Goal: Information Seeking & Learning: Learn about a topic

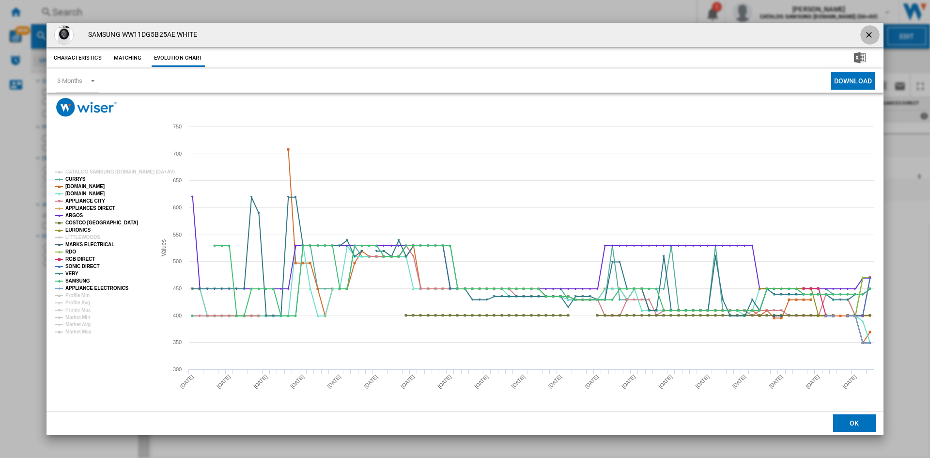
click at [870, 31] on ng-md-icon "getI18NText('BUTTONS.CLOSE_DIALOG')" at bounding box center [870, 36] width 12 height 12
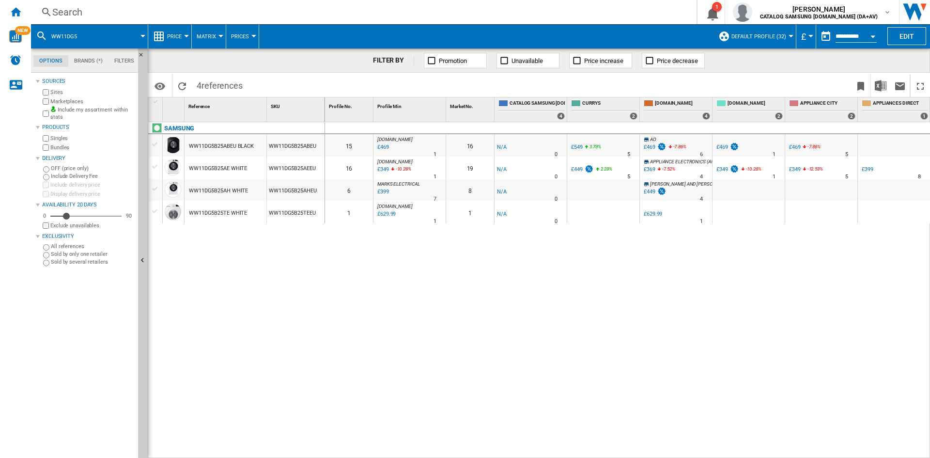
click at [83, 11] on div "Search" at bounding box center [361, 12] width 619 height 14
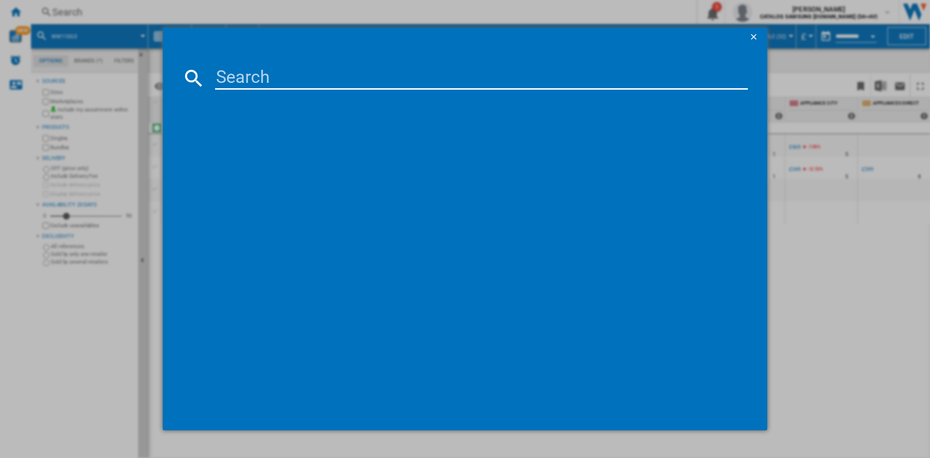
click at [261, 77] on input at bounding box center [481, 77] width 533 height 23
paste input "DV90CGC0A0ABEU"
type input "DV90CGC0A0AB"
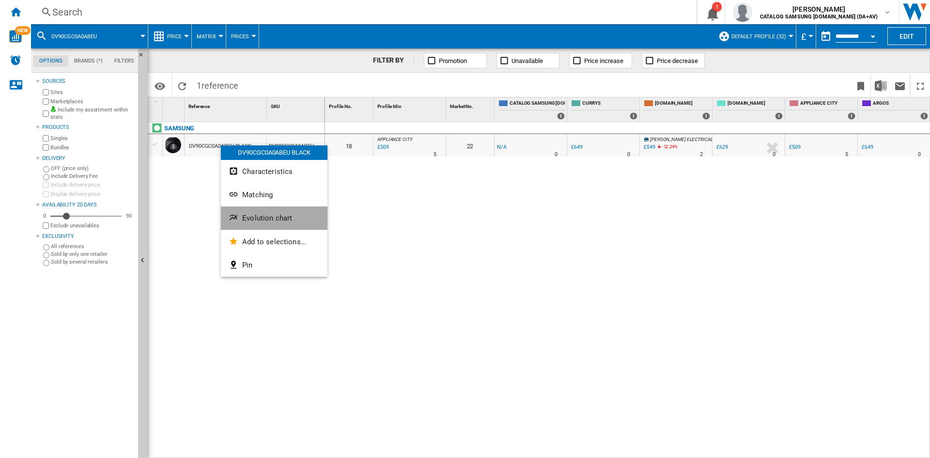
click at [271, 223] on button "Evolution chart" at bounding box center [274, 217] width 107 height 23
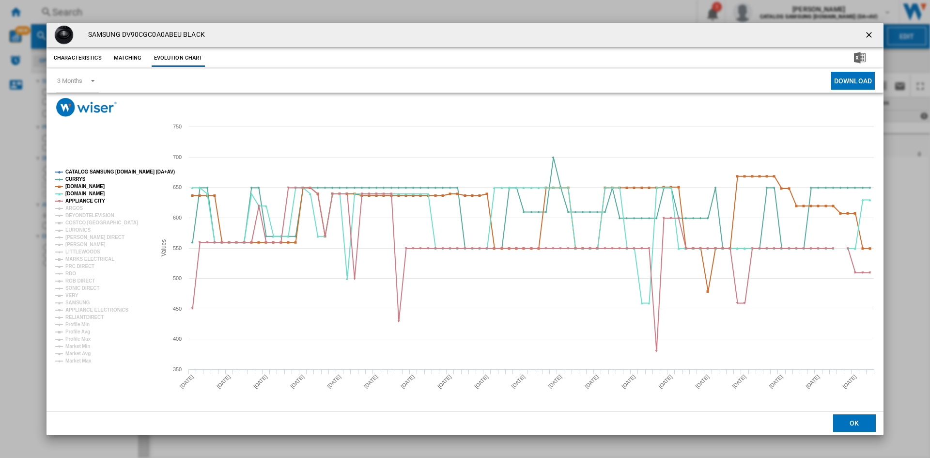
click at [98, 169] on tspan "CATALOG SAMSUNG [DOMAIN_NAME] (DA+AV)" at bounding box center [119, 171] width 109 height 5
click at [73, 206] on tspan "ARGOS" at bounding box center [74, 207] width 18 height 5
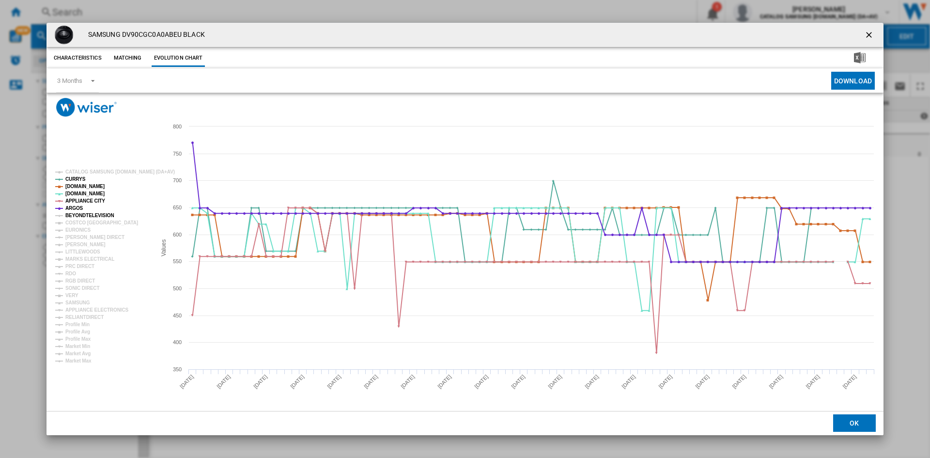
click at [82, 214] on tspan "BEYONDTELEVISION" at bounding box center [89, 215] width 49 height 5
click at [80, 231] on tspan "EURONICS" at bounding box center [77, 229] width 25 height 5
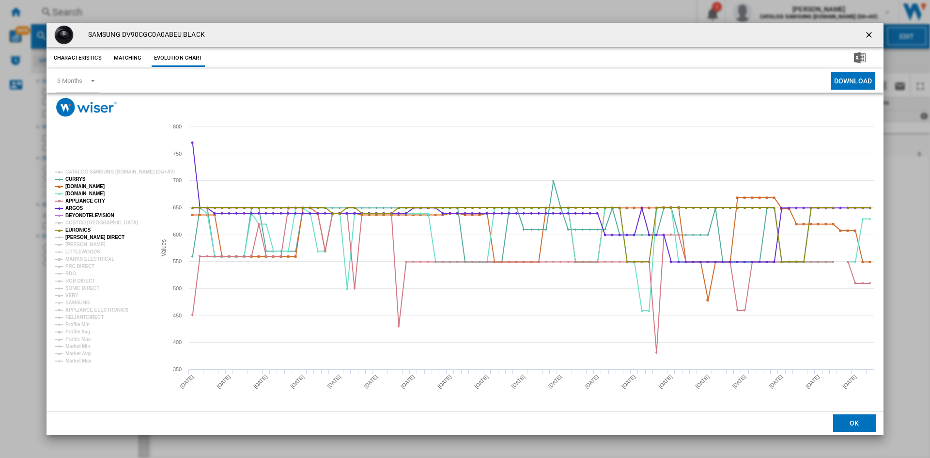
click at [78, 235] on tspan "[PERSON_NAME] DIRECT" at bounding box center [94, 236] width 59 height 5
click at [77, 243] on tspan "[PERSON_NAME]" at bounding box center [85, 244] width 40 height 5
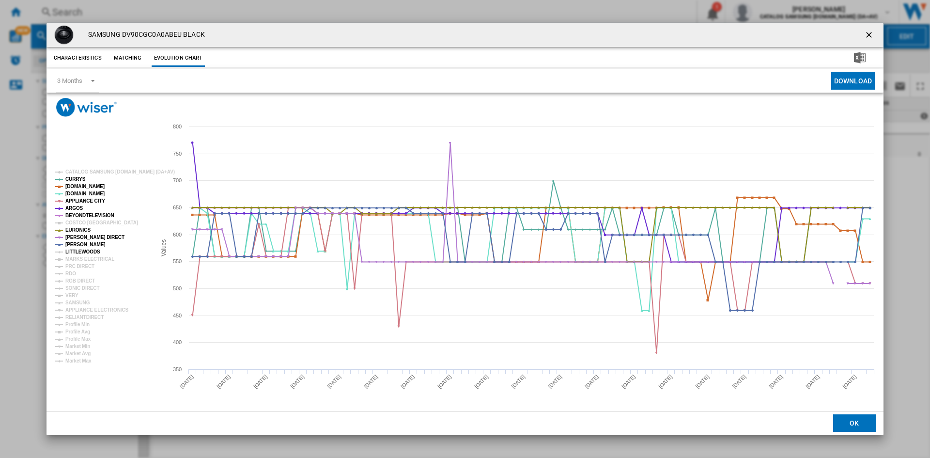
click at [77, 256] on tspan "MARKS ELECTRICAL" at bounding box center [89, 258] width 49 height 5
click at [75, 265] on tspan "PRC DIRECT" at bounding box center [79, 265] width 29 height 5
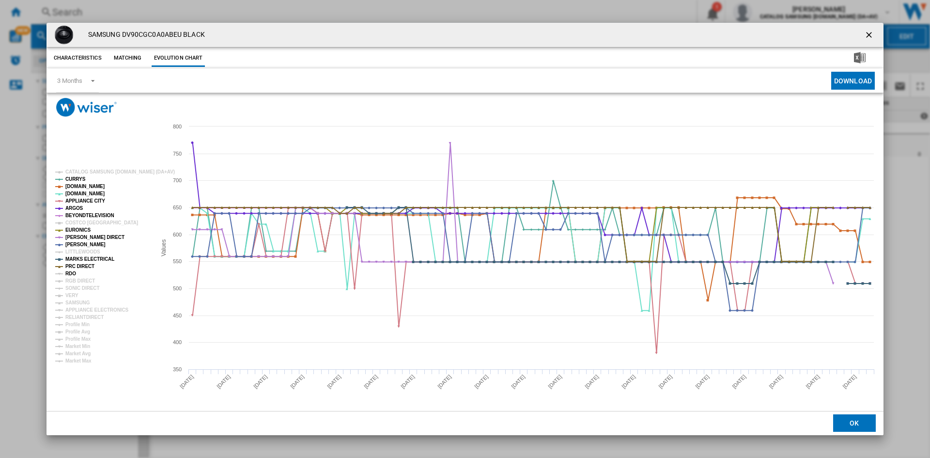
click at [70, 272] on tspan "RDO" at bounding box center [70, 273] width 11 height 5
click at [80, 277] on rect "Product popup" at bounding box center [101, 265] width 100 height 201
click at [78, 282] on tspan "RGB DIRECT" at bounding box center [80, 280] width 30 height 5
click at [76, 287] on tspan "SONIC DIRECT" at bounding box center [82, 287] width 34 height 5
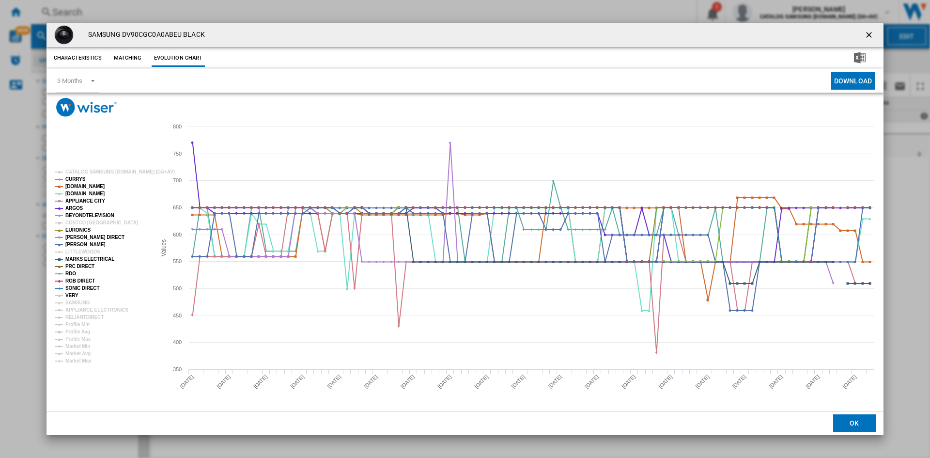
click at [72, 292] on tspan "VERY" at bounding box center [71, 294] width 13 height 5
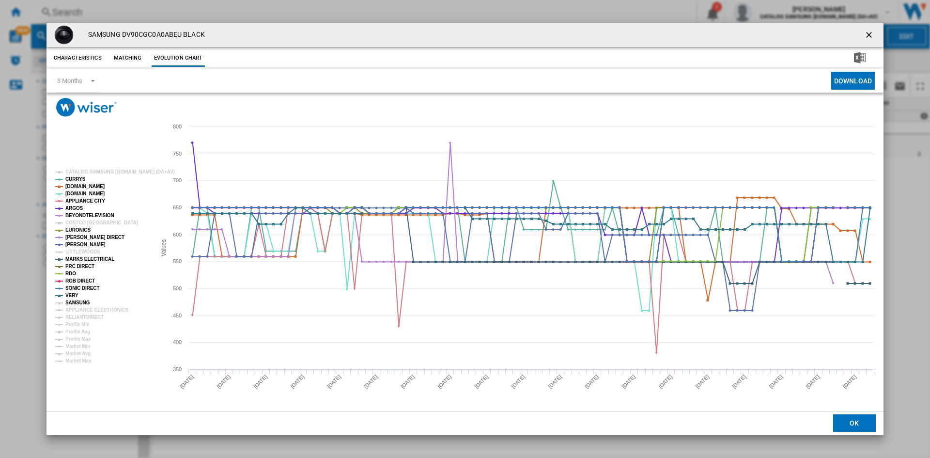
drag, startPoint x: 76, startPoint y: 302, endPoint x: 83, endPoint y: 307, distance: 9.3
click at [77, 302] on tspan "SAMSUNG" at bounding box center [77, 302] width 25 height 5
click at [84, 309] on tspan "APPLIANCE ELECTRONICS" at bounding box center [96, 309] width 63 height 5
click at [84, 315] on tspan "RELIANTDIRECT" at bounding box center [84, 316] width 38 height 5
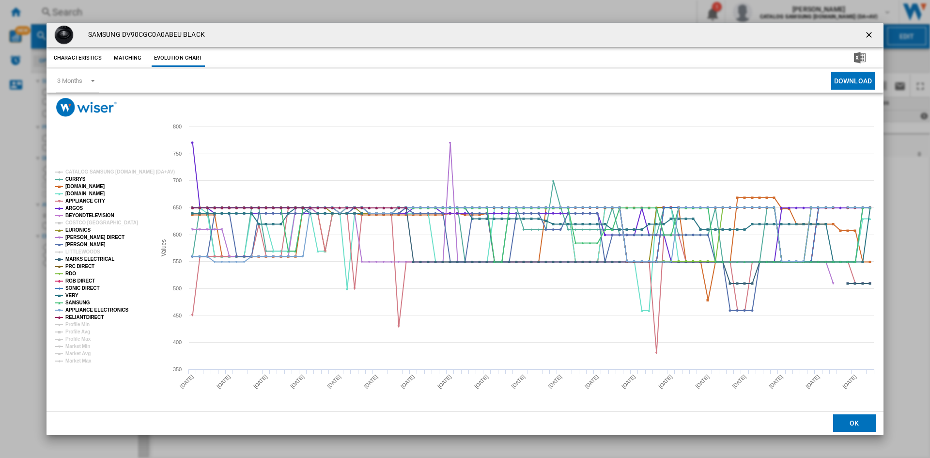
click at [869, 35] on ng-md-icon "getI18NText('BUTTONS.CLOSE_DIALOG')" at bounding box center [870, 36] width 12 height 12
